Goal: Transaction & Acquisition: Download file/media

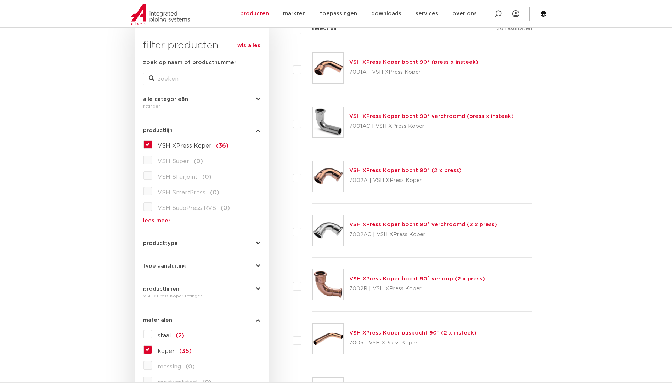
scroll to position [106, 0]
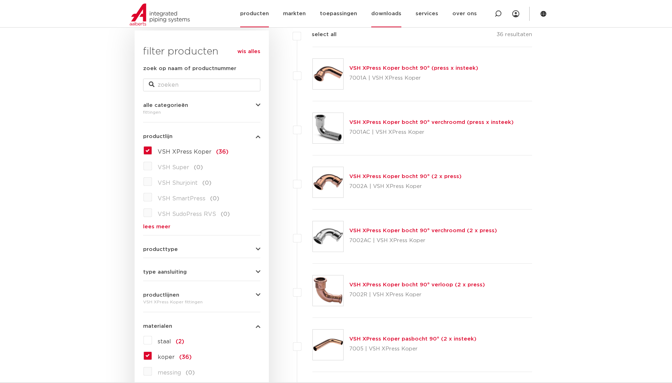
click at [386, 14] on link "downloads" at bounding box center [386, 13] width 30 height 27
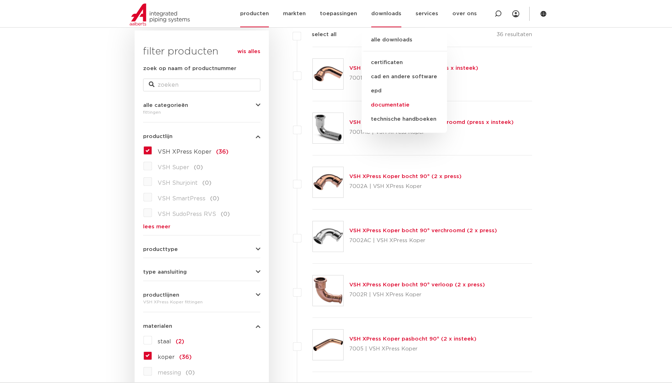
click at [386, 103] on link "documentatie" at bounding box center [404, 105] width 85 height 14
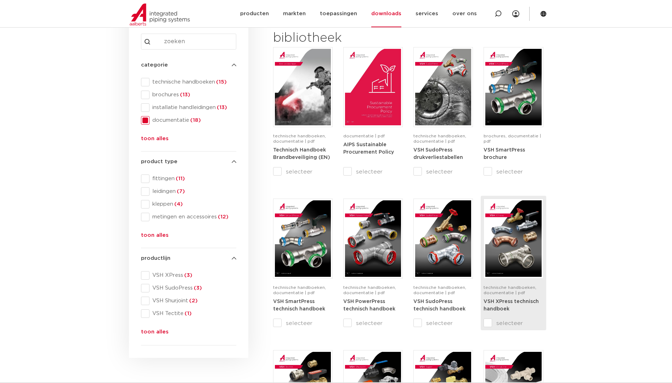
scroll to position [142, 0]
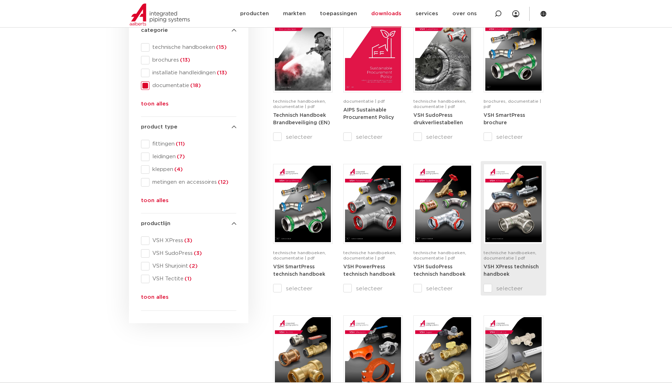
drag, startPoint x: 486, startPoint y: 289, endPoint x: 512, endPoint y: 291, distance: 25.5
click at [486, 289] on input "selecteer" at bounding box center [498, 288] width 30 height 8
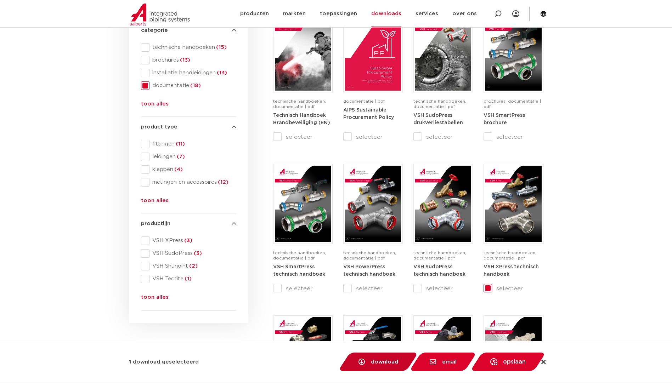
click at [389, 362] on span "download" at bounding box center [384, 361] width 27 height 5
checkbox input "false"
